Goal: Information Seeking & Learning: Check status

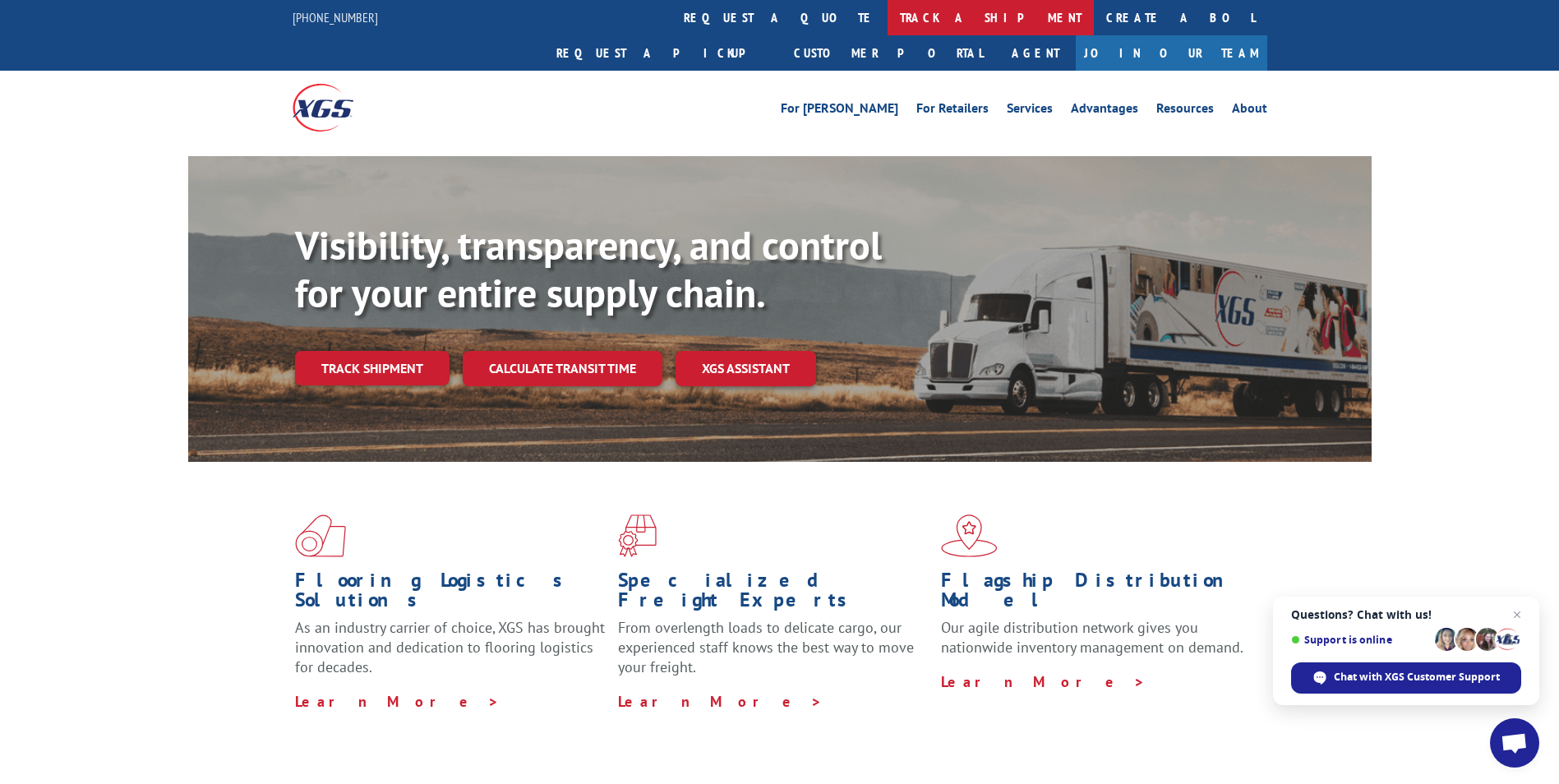
click at [888, 21] on link "track a shipment" at bounding box center [991, 17] width 206 height 35
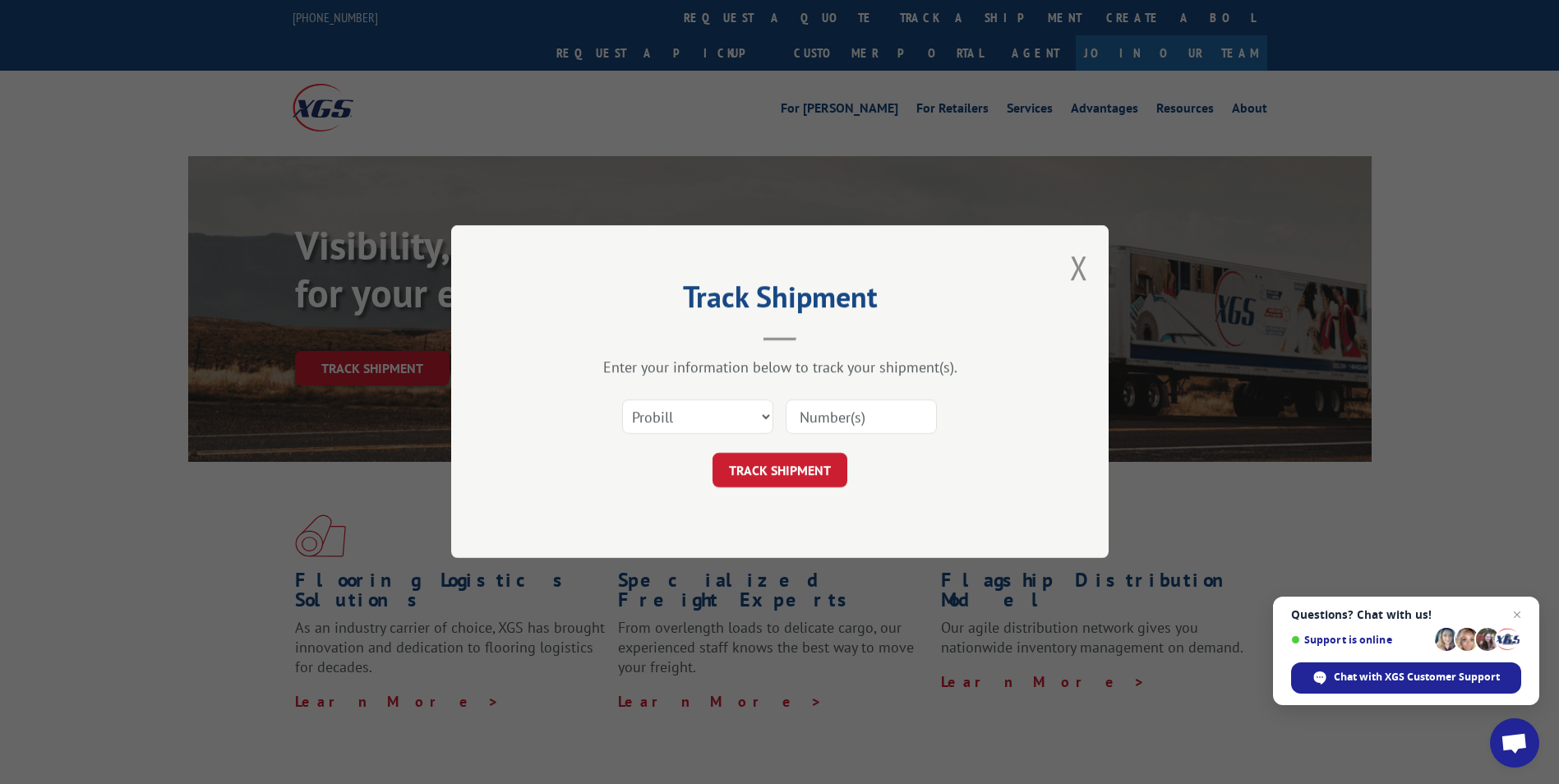
click at [813, 408] on input at bounding box center [861, 417] width 151 height 35
paste input "17666618"
type input "17666618"
click at [790, 468] on button "TRACK SHIPMENT" at bounding box center [780, 471] width 135 height 35
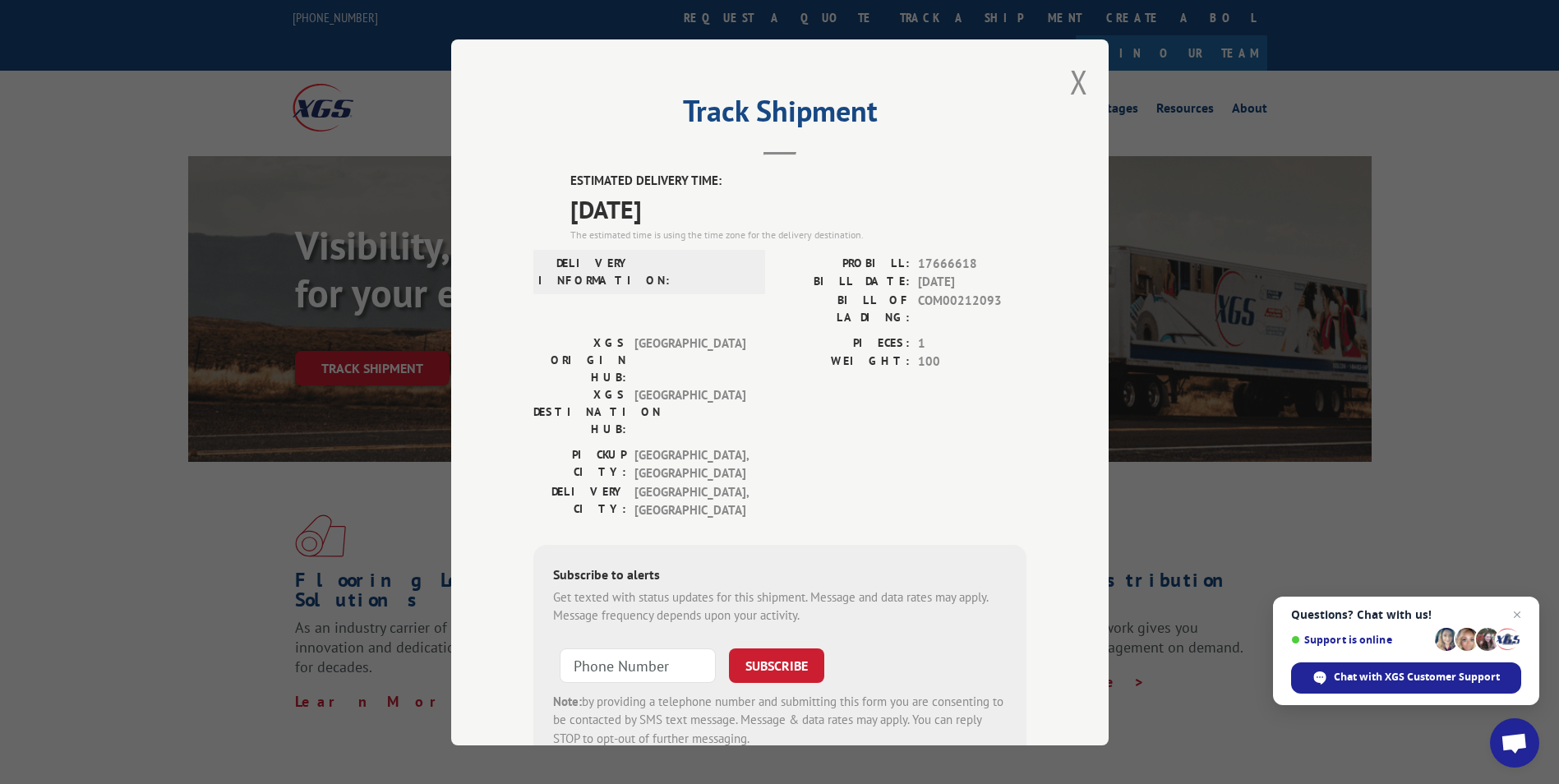
click at [595, 274] on label "DELIVERY INFORMATION:" at bounding box center [584, 271] width 93 height 35
drag, startPoint x: 595, startPoint y: 274, endPoint x: 654, endPoint y: 274, distance: 59.2
click at [654, 274] on span at bounding box center [694, 271] width 111 height 35
click at [758, 363] on div "XGS ORIGIN HUB: [GEOGRAPHIC_DATA] XGS DESTINATION HUB: [GEOGRAPHIC_DATA] PIECES…" at bounding box center [779, 390] width 493 height 112
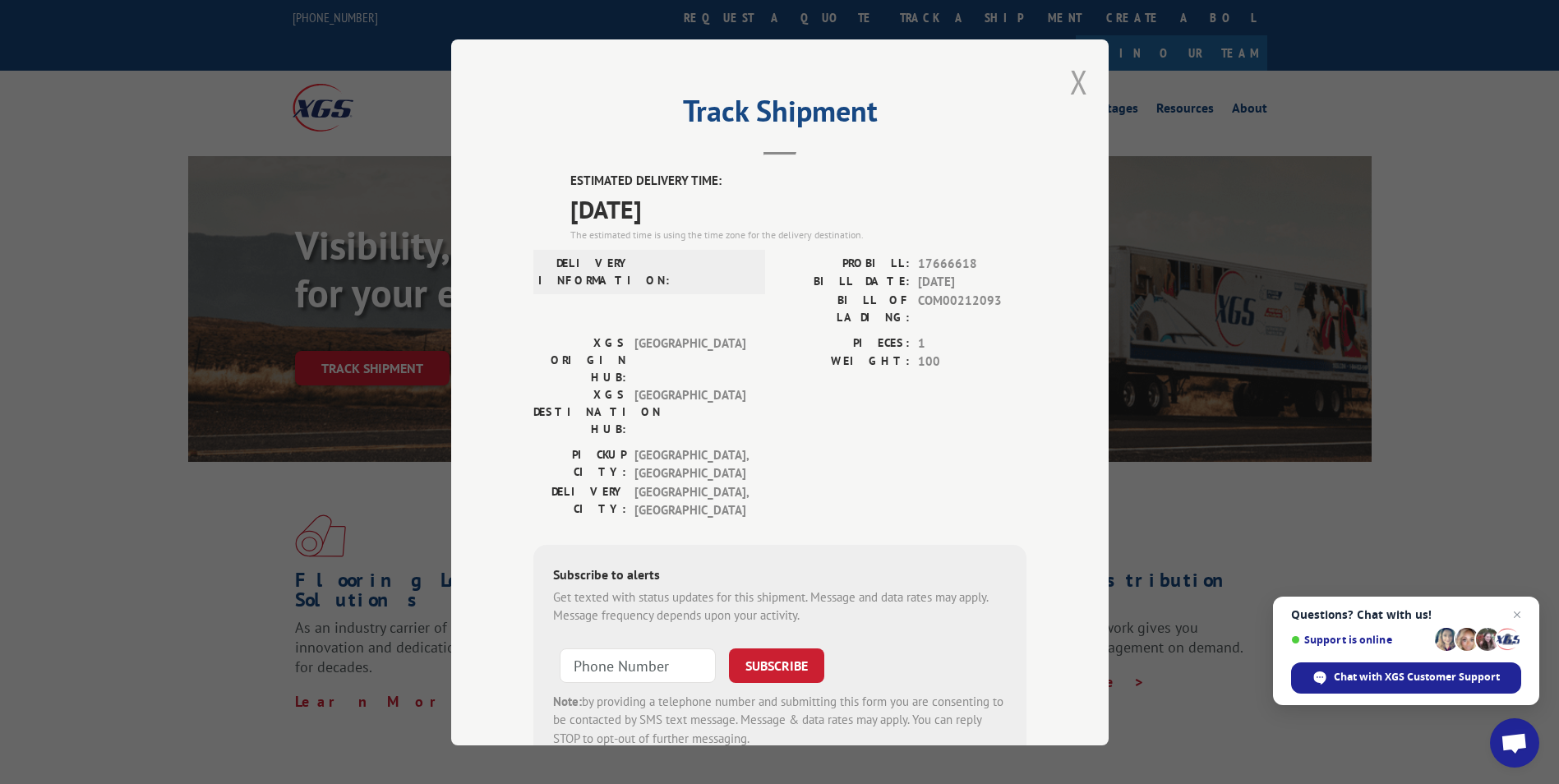
click at [1070, 77] on button "Close modal" at bounding box center [1079, 82] width 18 height 44
